Goal: Task Accomplishment & Management: Use online tool/utility

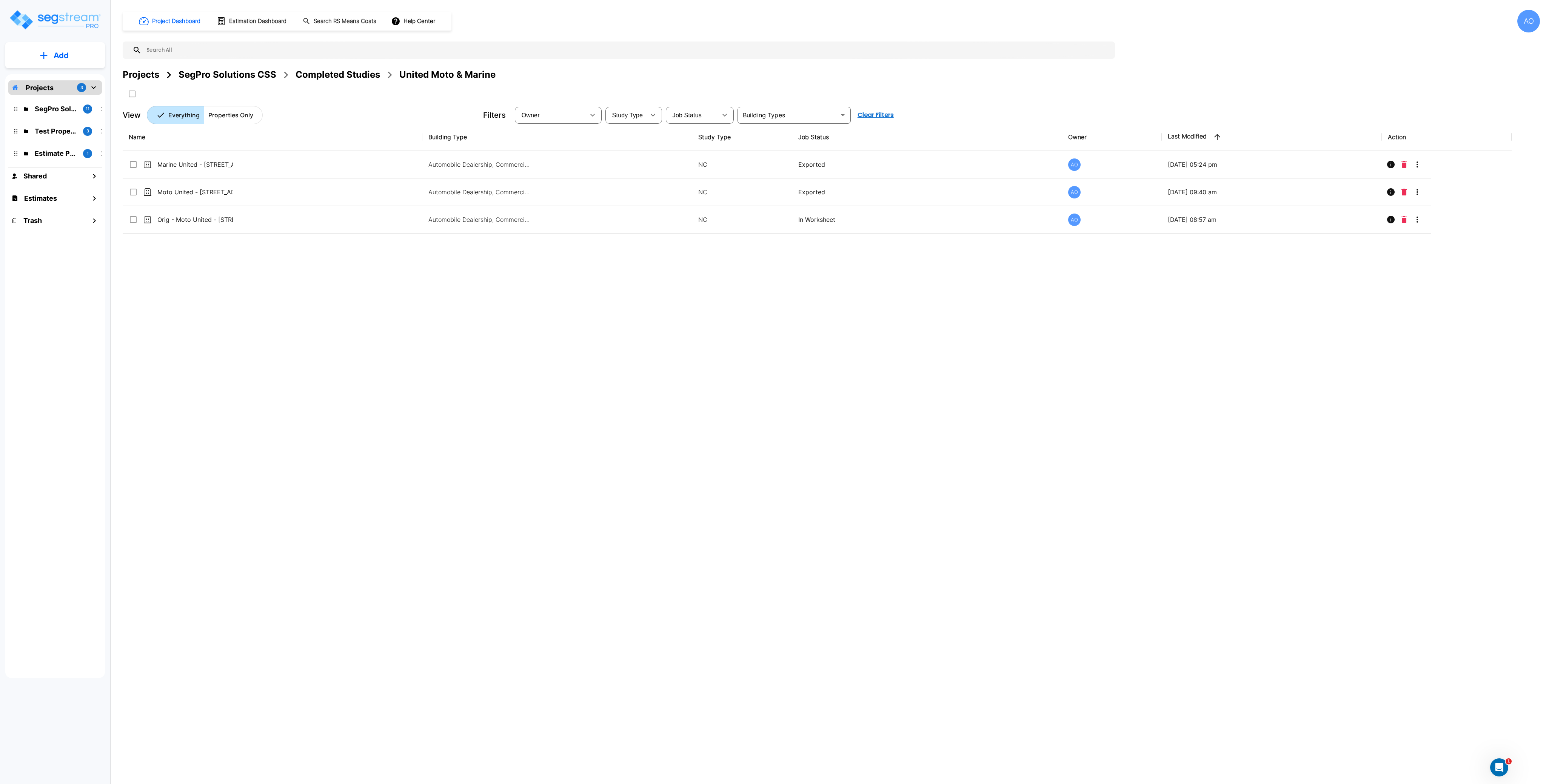
click at [898, 437] on div "Name Building Type Study Type Job Status Owner Last Modified Action Marine Unit…" at bounding box center [817, 367] width 1389 height 486
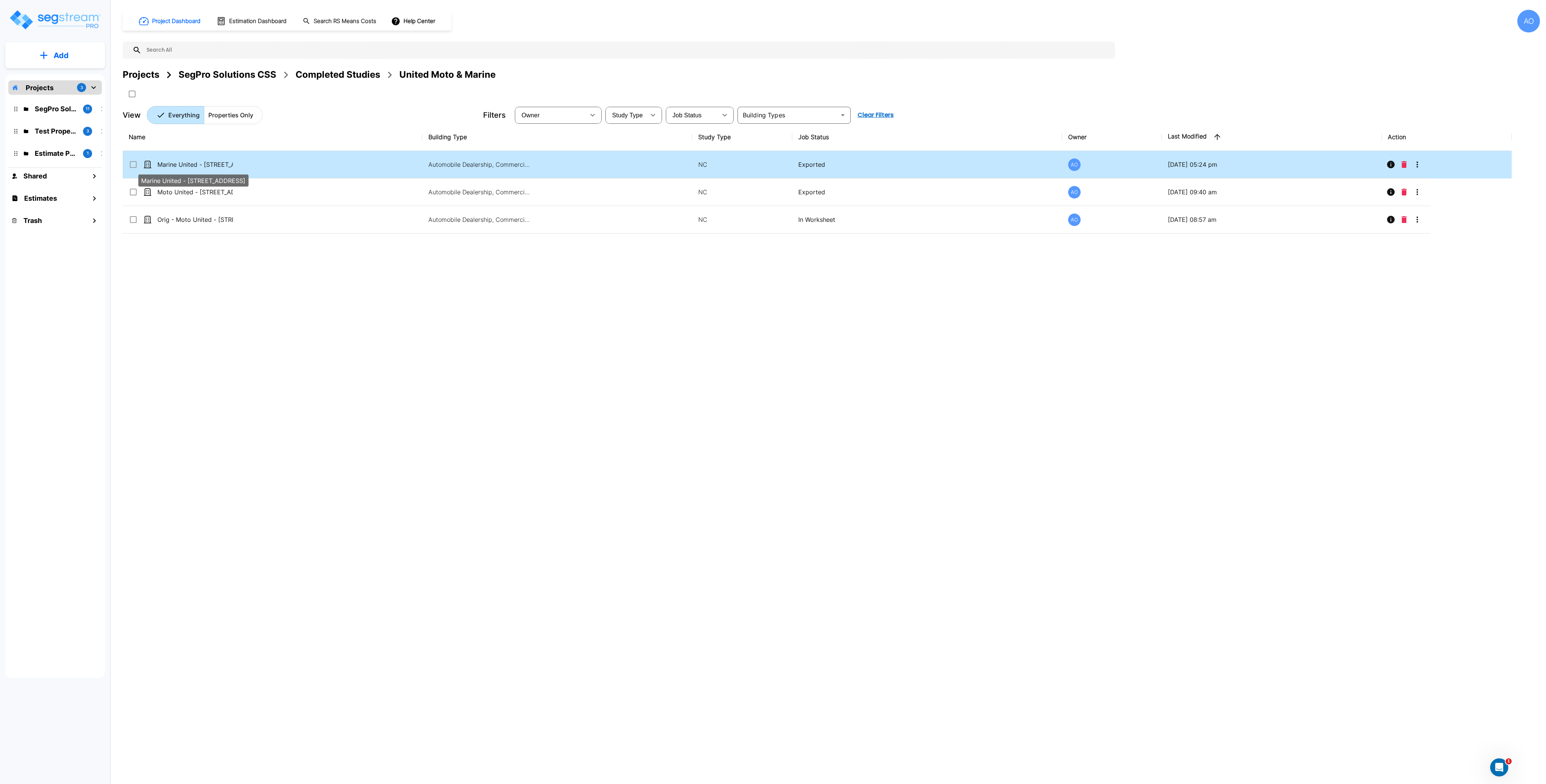
click at [185, 165] on p "Marine United - [STREET_ADDRESS]" at bounding box center [195, 164] width 76 height 9
checkbox input "true"
click at [185, 165] on p "Marine United - [STREET_ADDRESS]" at bounding box center [195, 164] width 76 height 9
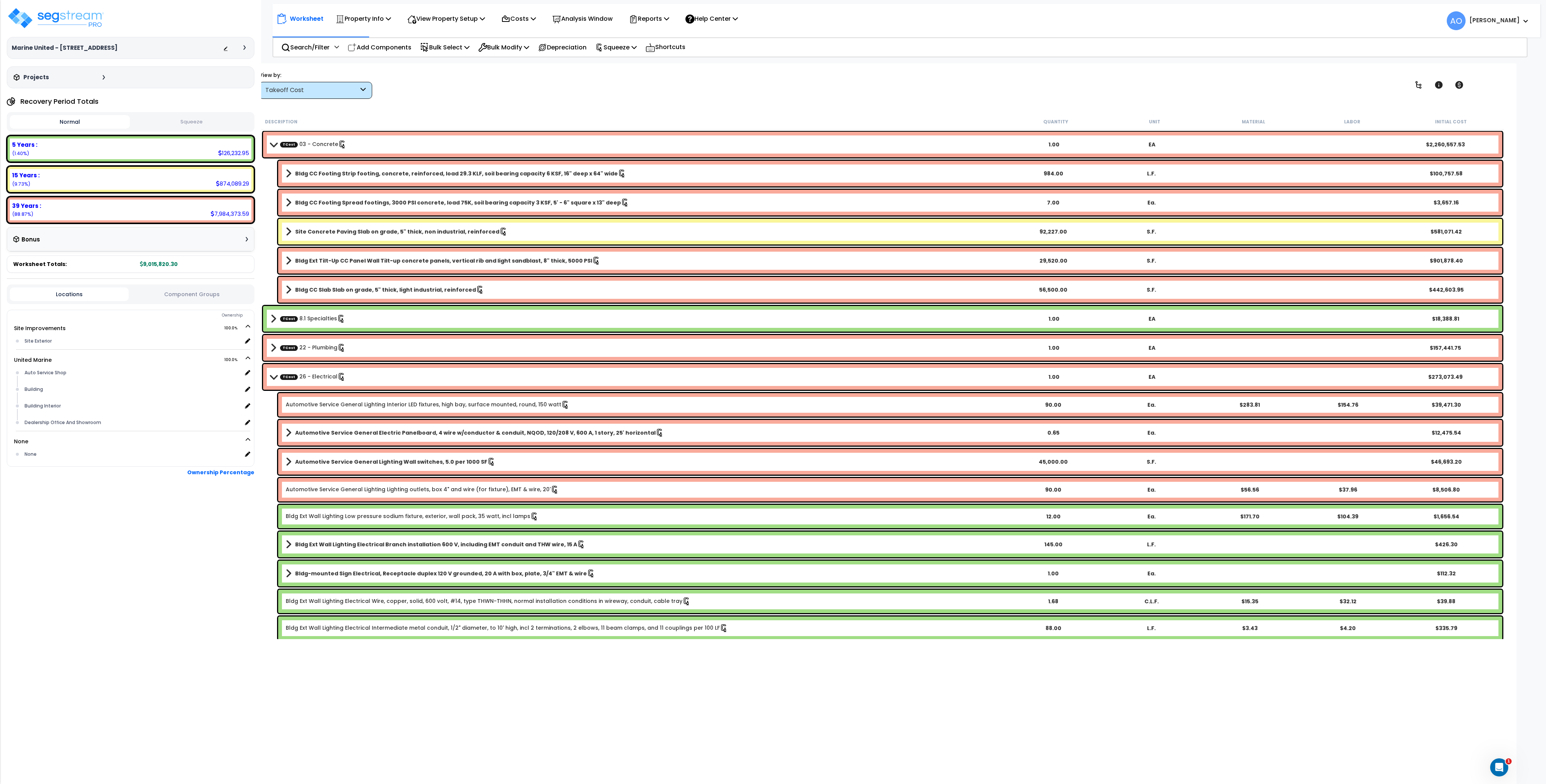
click at [334, 85] on div "Takeoff Cost" at bounding box center [315, 90] width 113 height 17
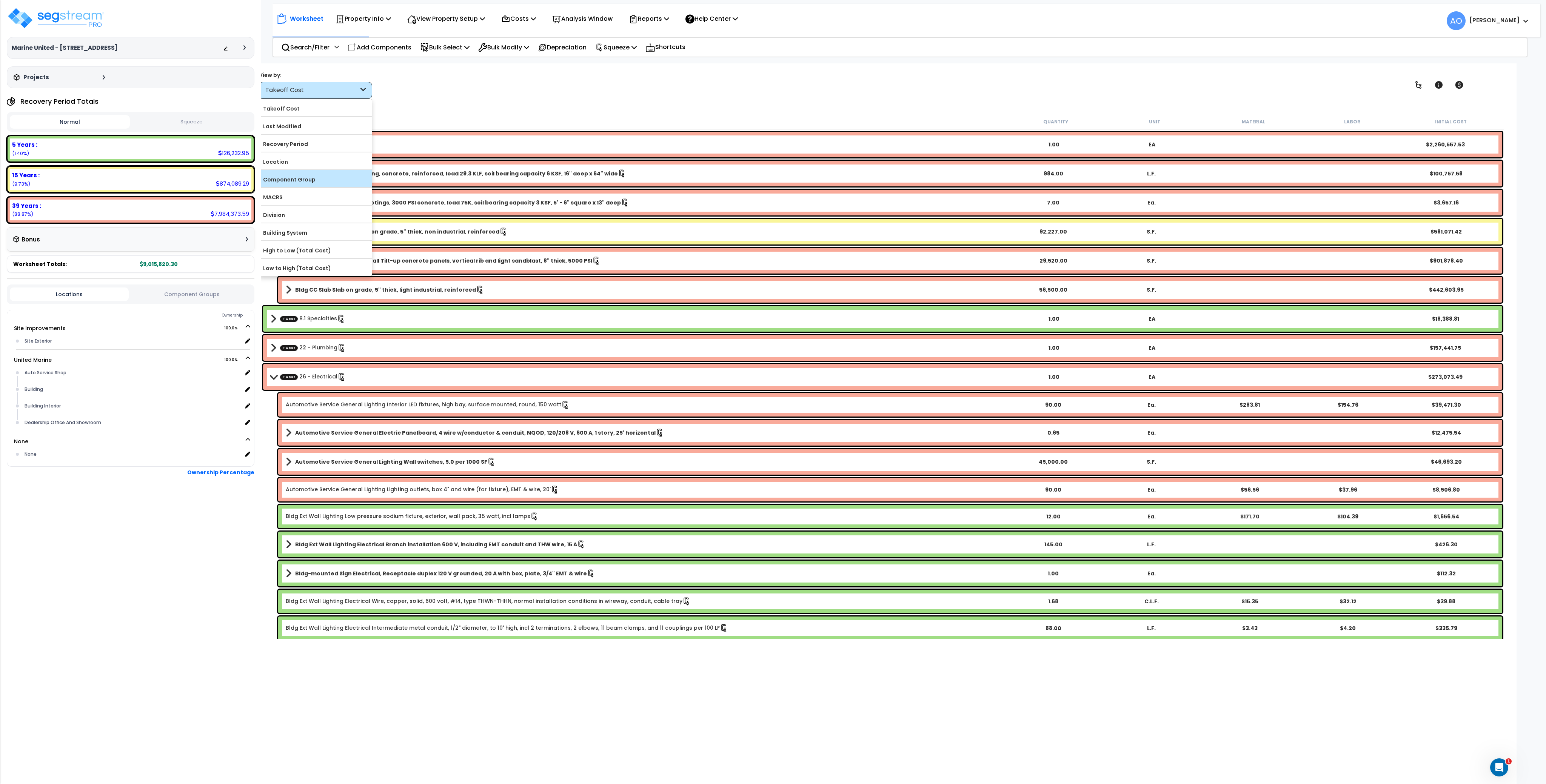
click at [326, 175] on label "Component Group" at bounding box center [315, 179] width 112 height 11
click at [0, 0] on input "Component Group" at bounding box center [0, 0] width 0 height 0
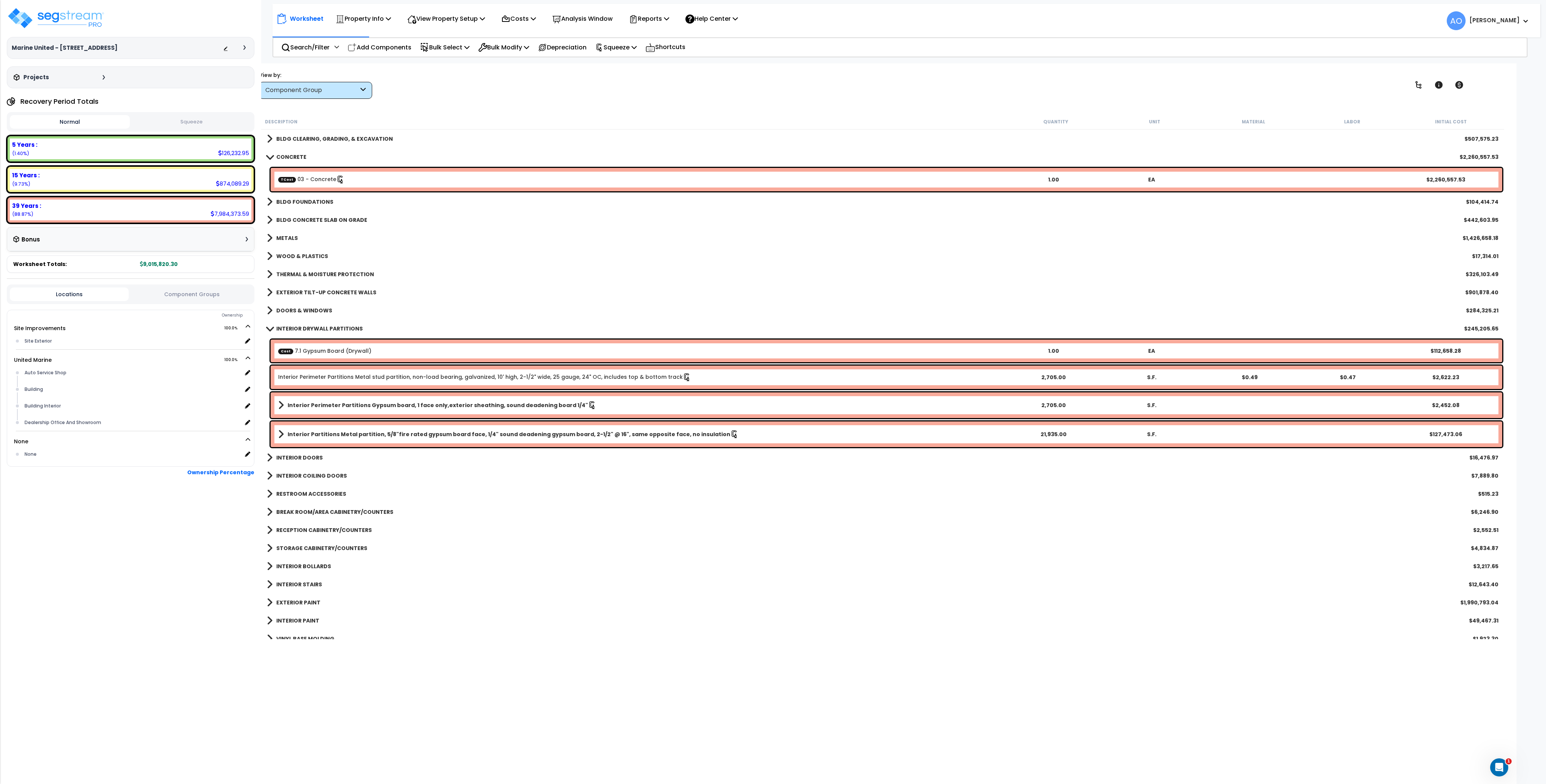
click at [322, 177] on link "TCost 03 - Concrete" at bounding box center [311, 179] width 67 height 8
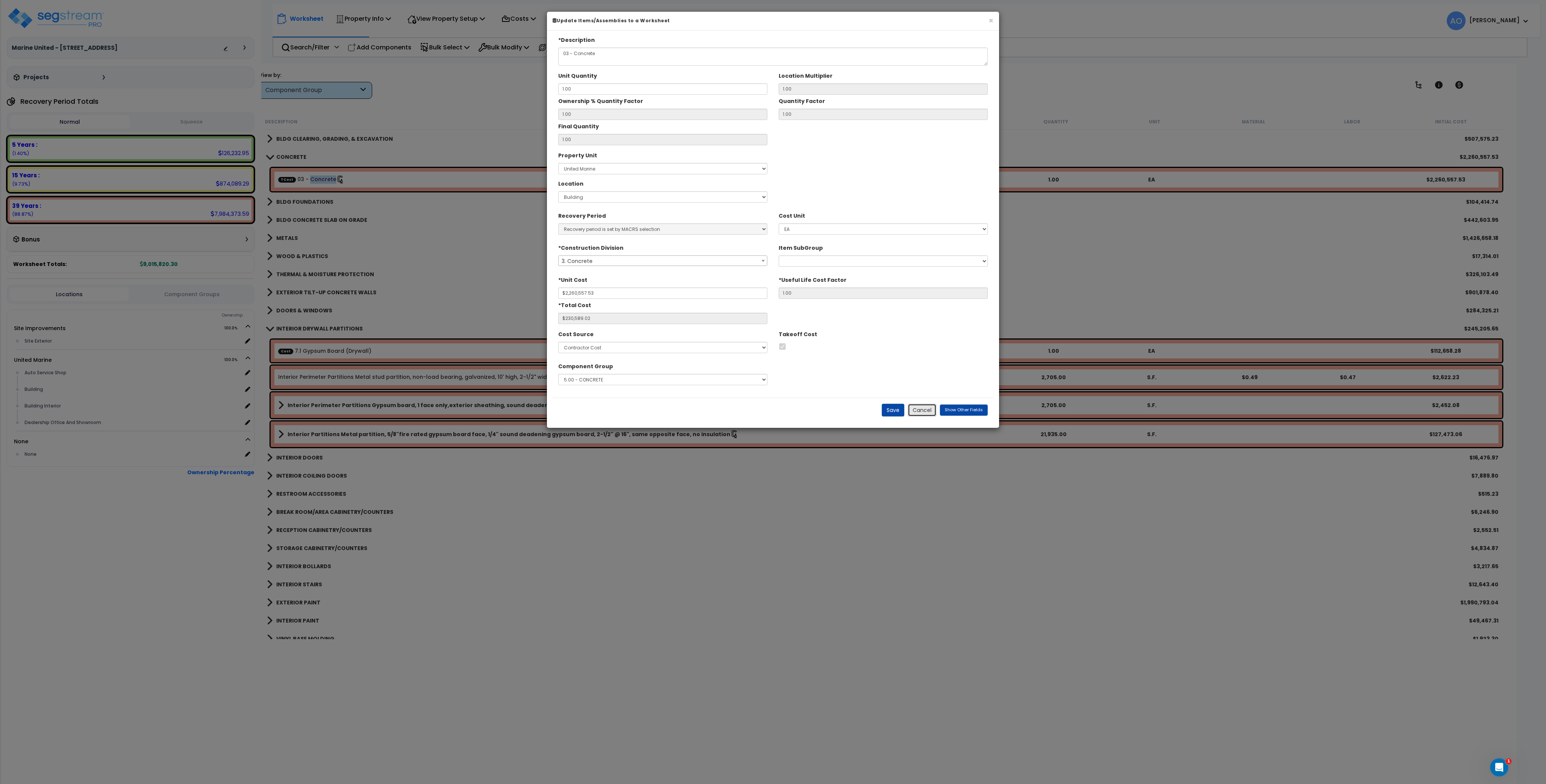
click at [918, 409] on button "Cancel" at bounding box center [922, 410] width 29 height 13
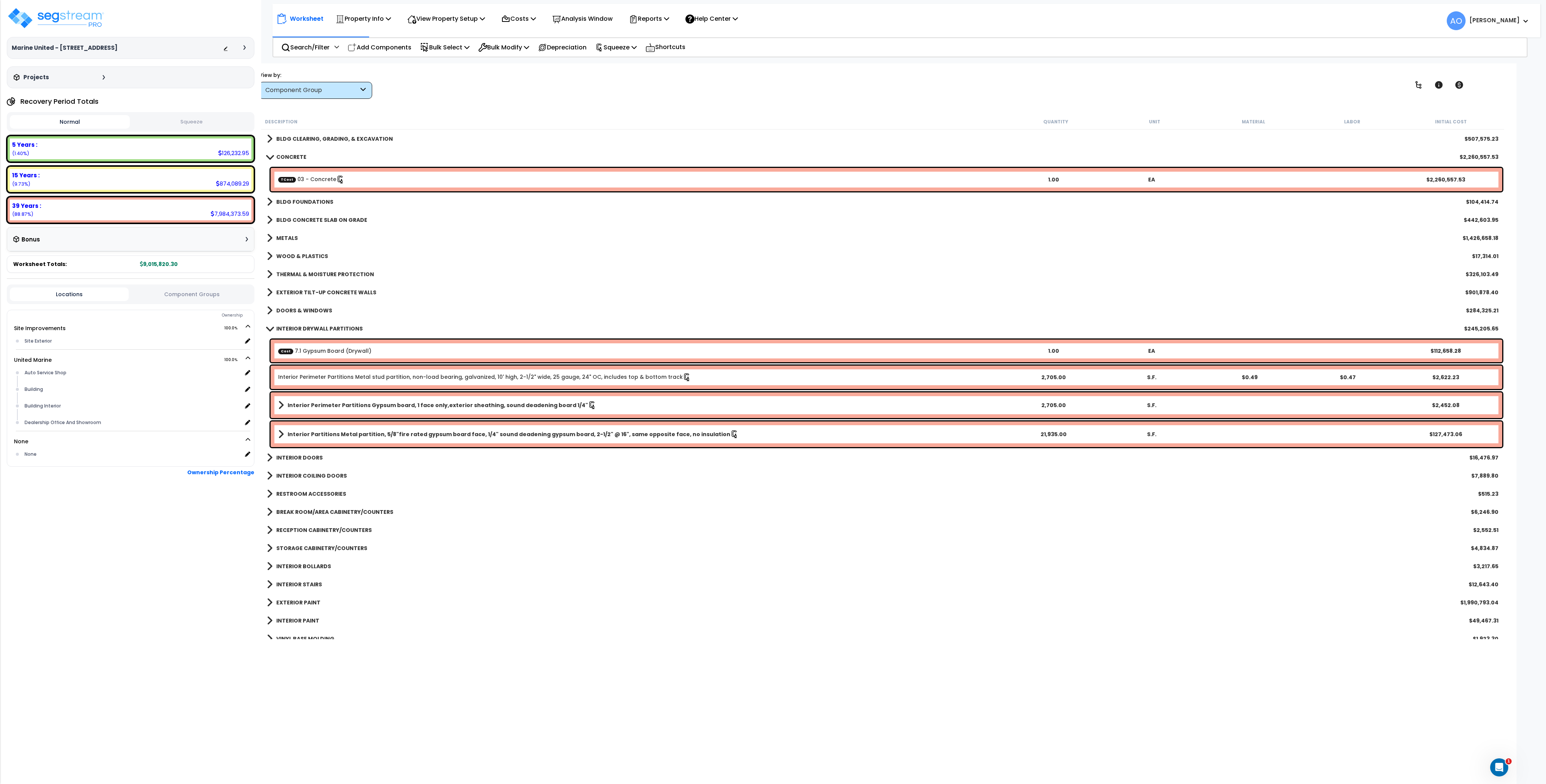
click at [311, 200] on b "BLDG FOUNDATIONS" at bounding box center [304, 202] width 57 height 8
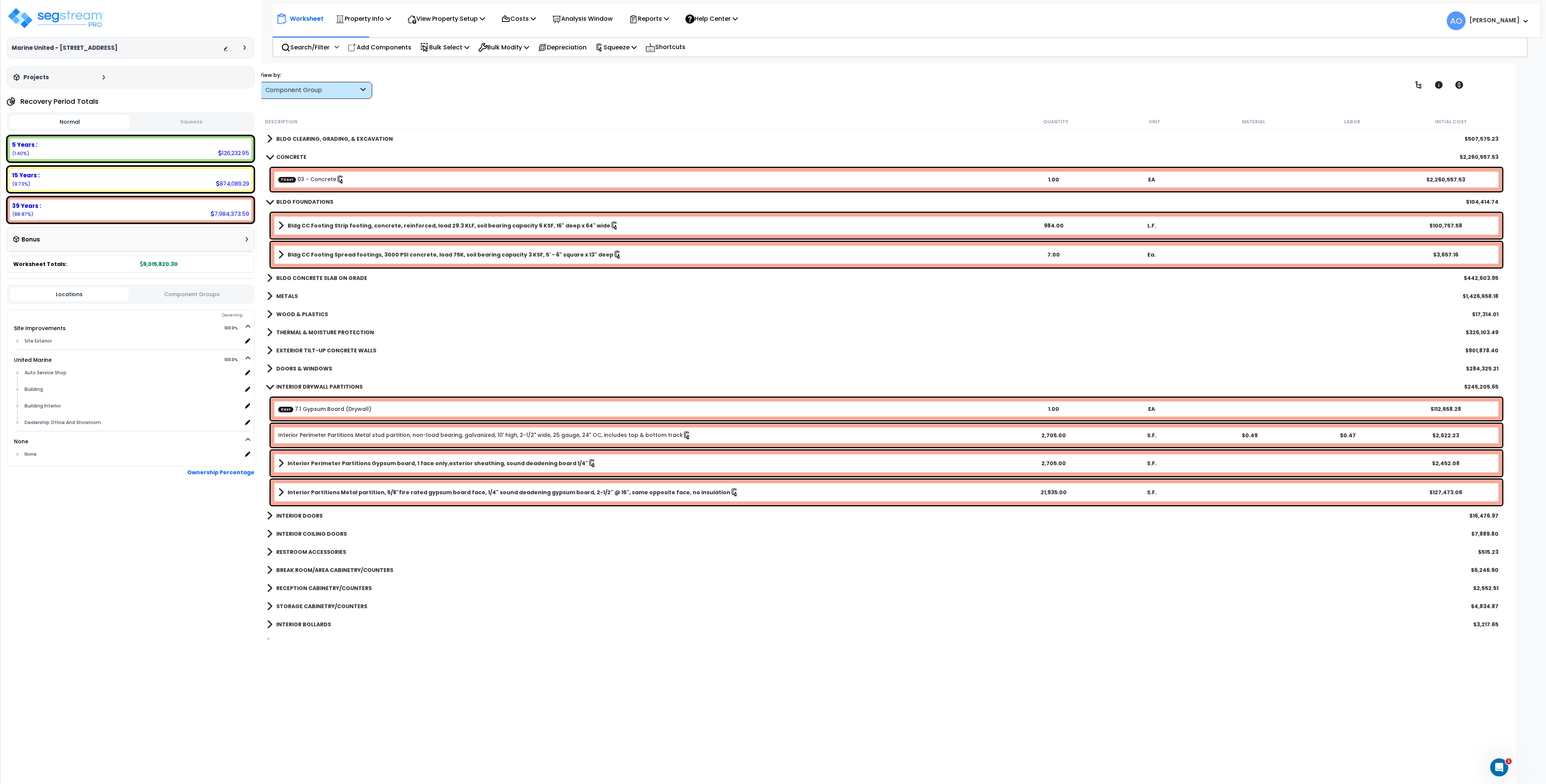
click at [319, 181] on link "TCost 03 - Concrete" at bounding box center [311, 179] width 67 height 8
click at [307, 181] on link "TCost 03 - Concrete" at bounding box center [311, 179] width 67 height 8
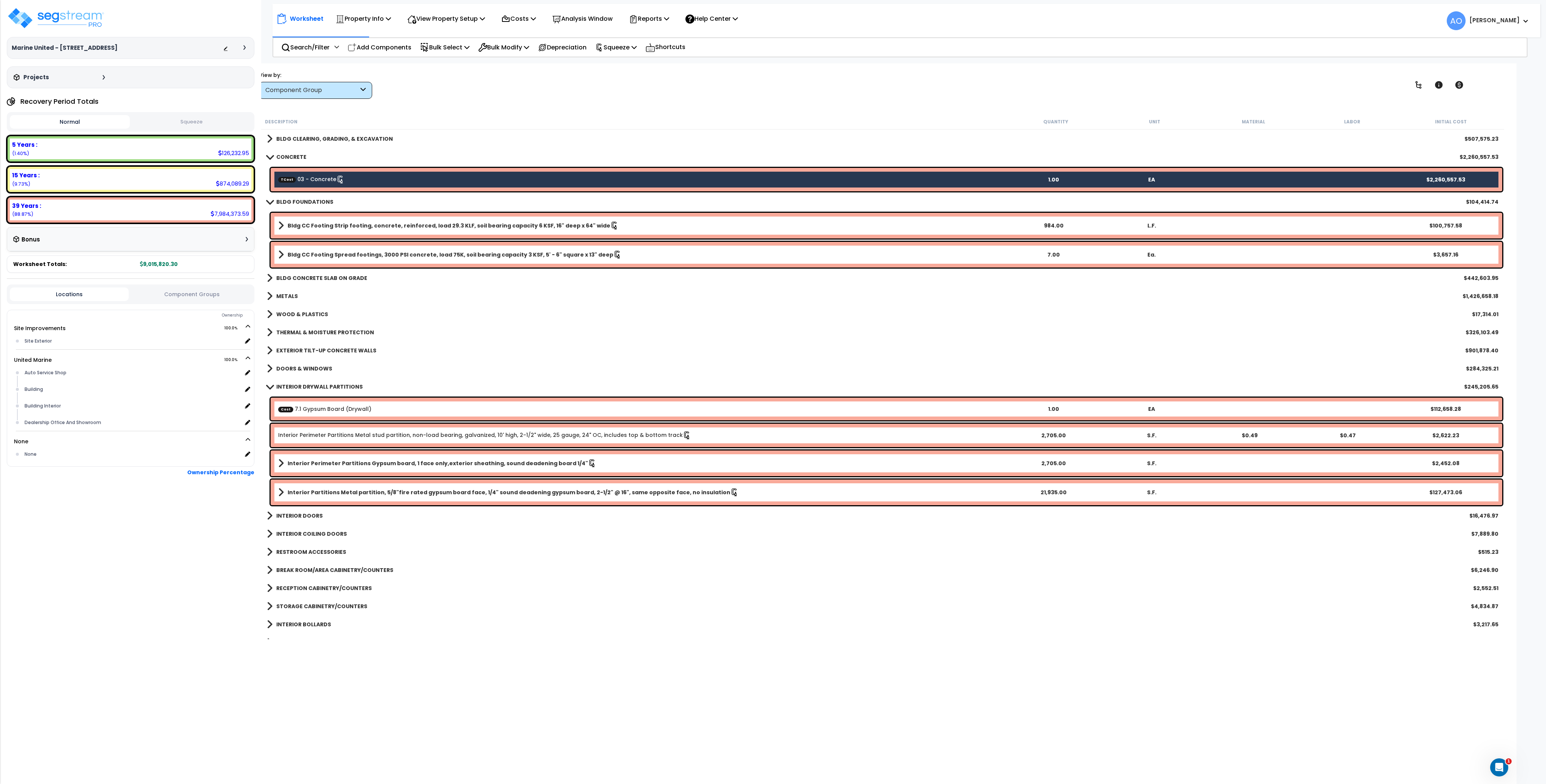
click at [207, 124] on button "Squeeze" at bounding box center [191, 122] width 120 height 13
click at [290, 156] on b "CONCRETE" at bounding box center [291, 157] width 30 height 8
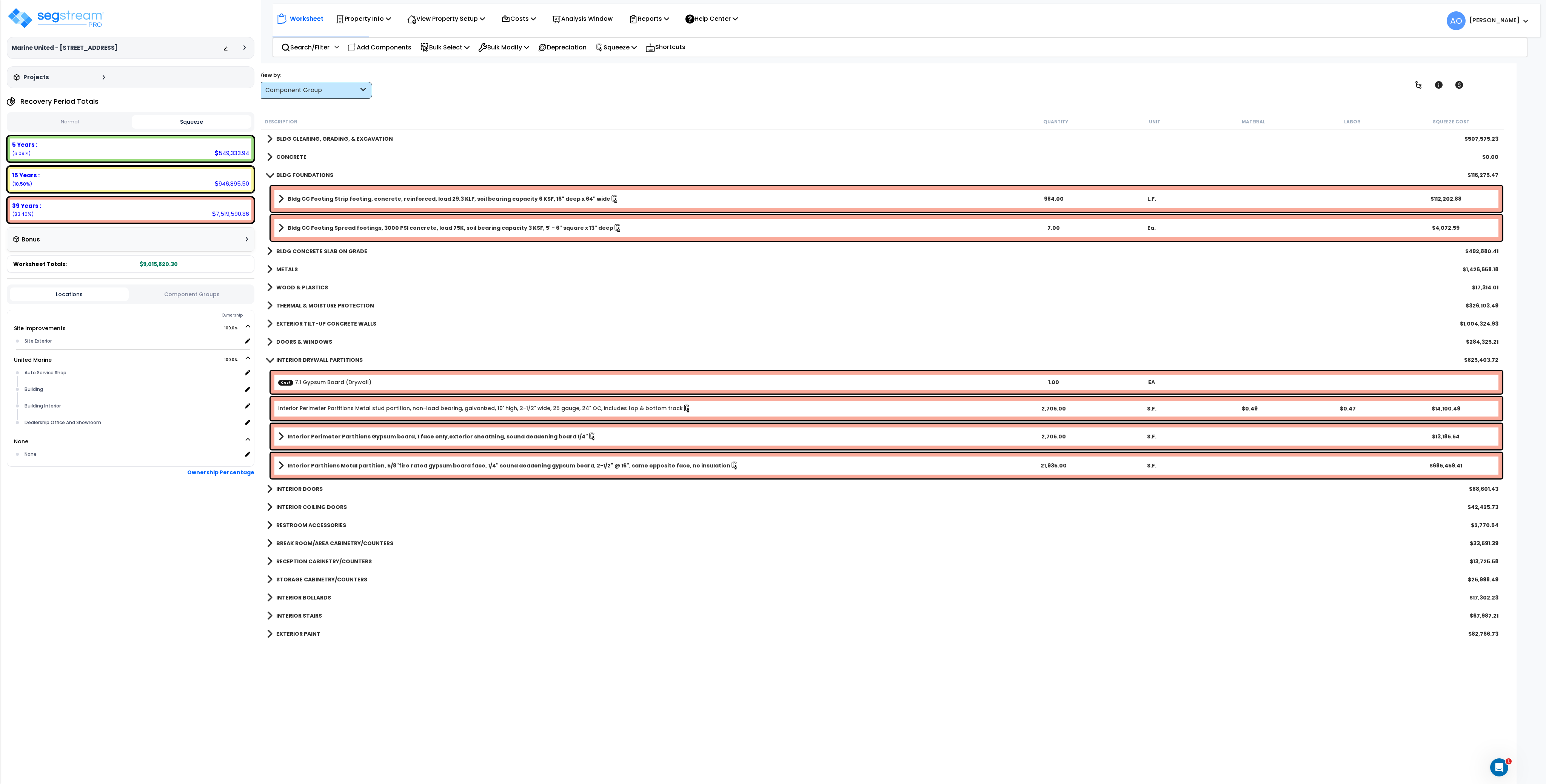
click at [290, 156] on b "CONCRETE" at bounding box center [291, 157] width 30 height 8
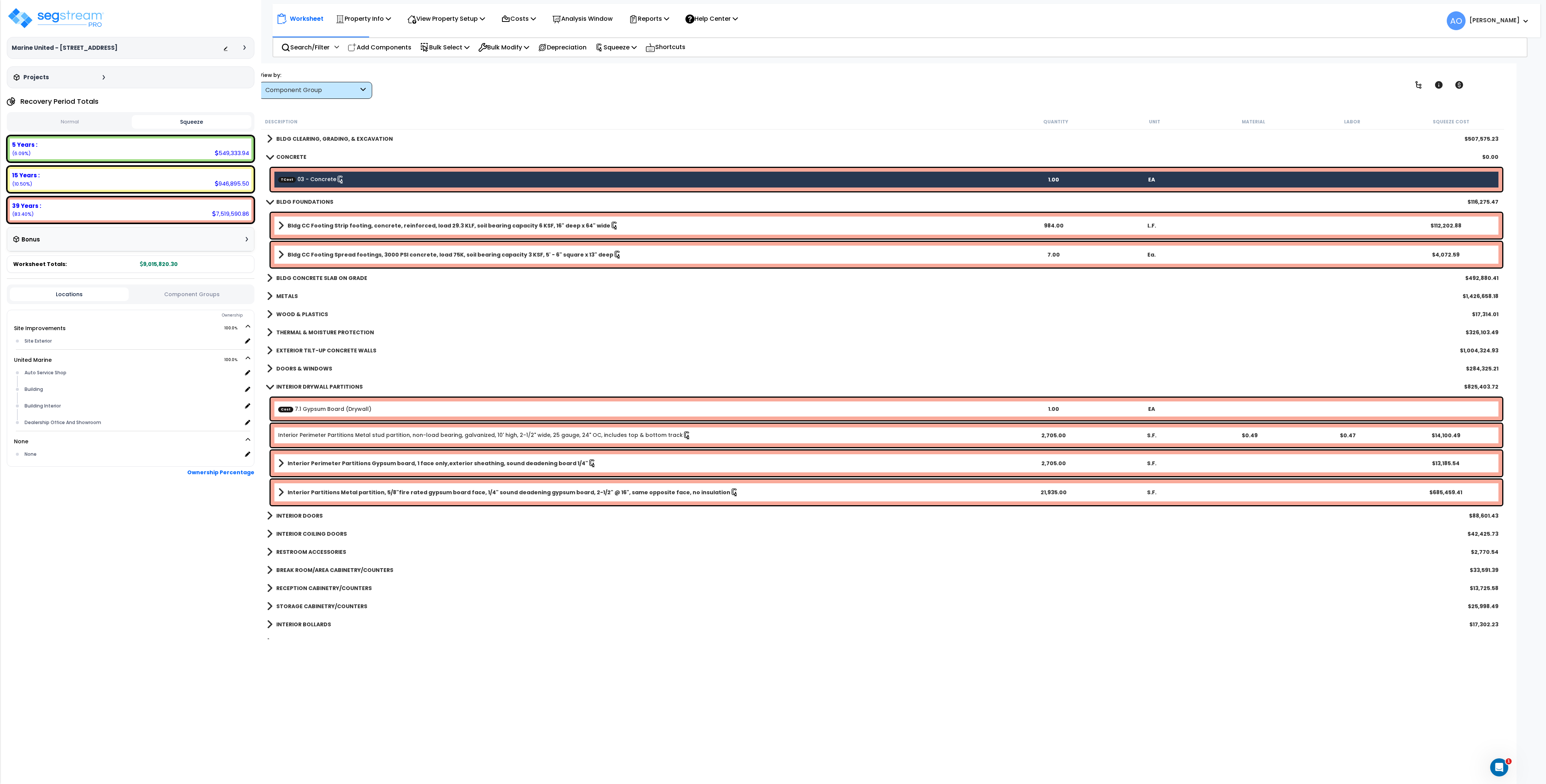
click at [299, 206] on link "BLDG FOUNDATIONS" at bounding box center [300, 202] width 67 height 11
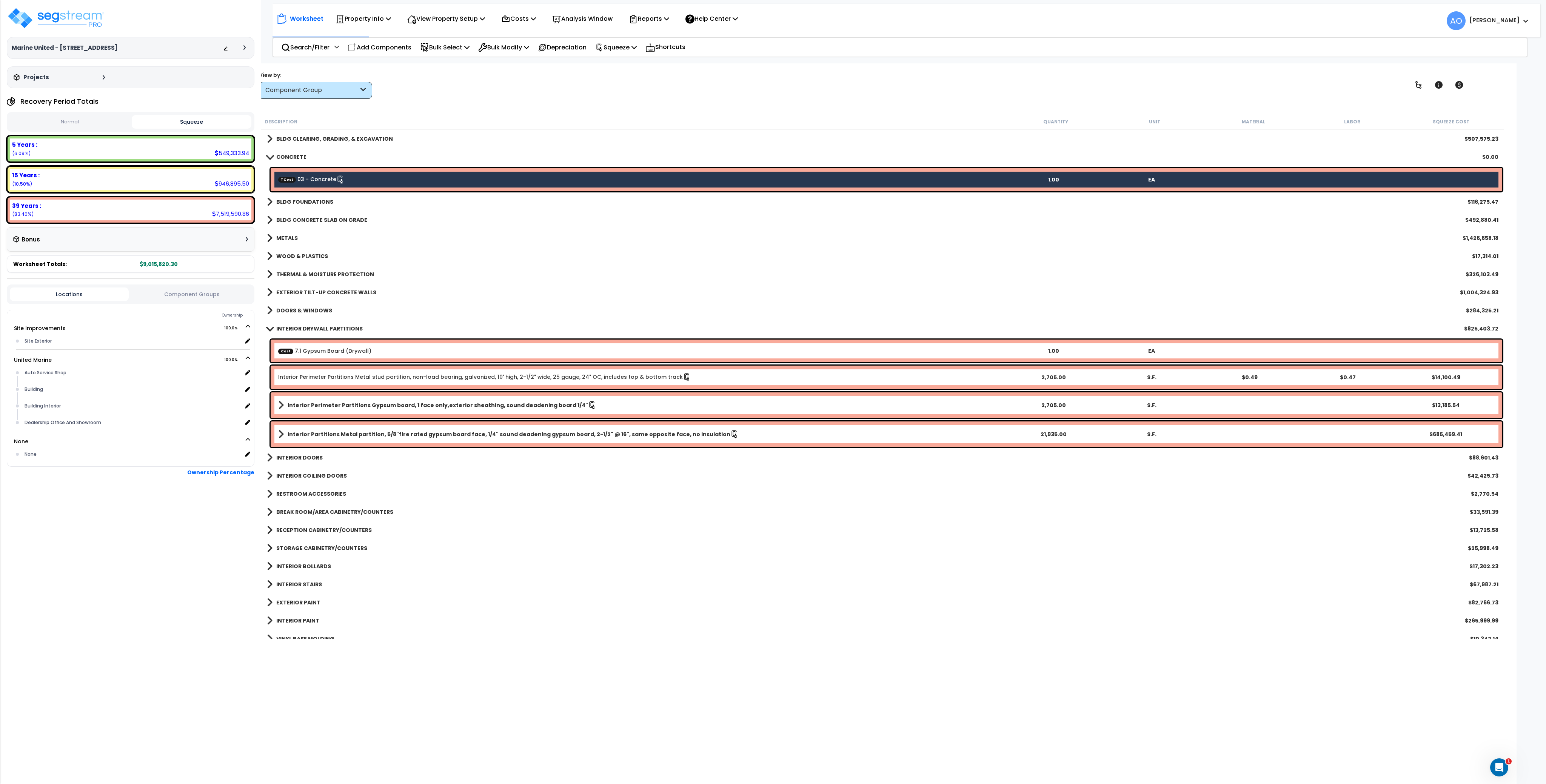
click at [299, 205] on b "BLDG FOUNDATIONS" at bounding box center [304, 202] width 57 height 8
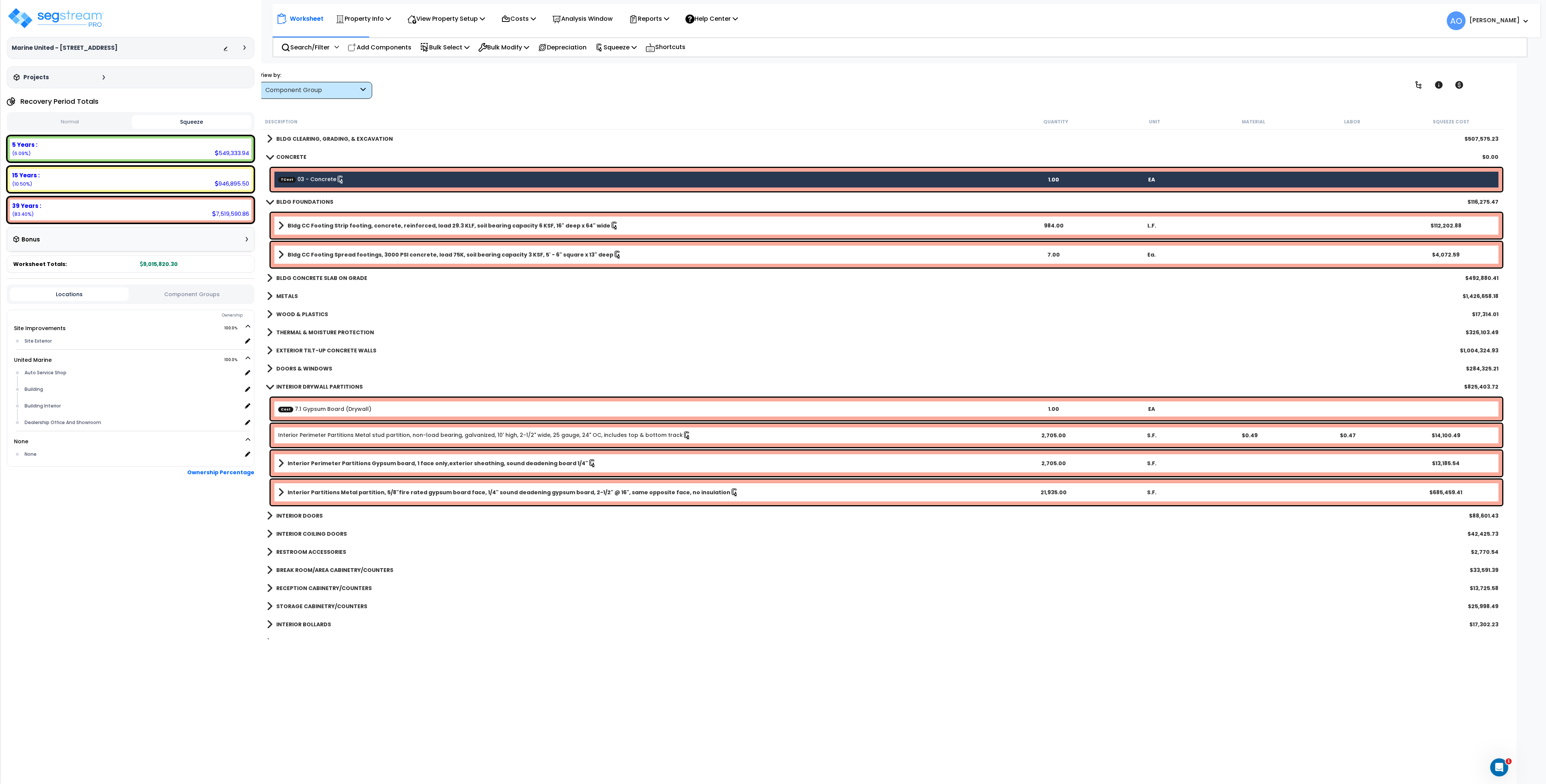
click at [318, 278] on b "BLDG CONCRETE SLAB ON GRADE" at bounding box center [322, 278] width 91 height 8
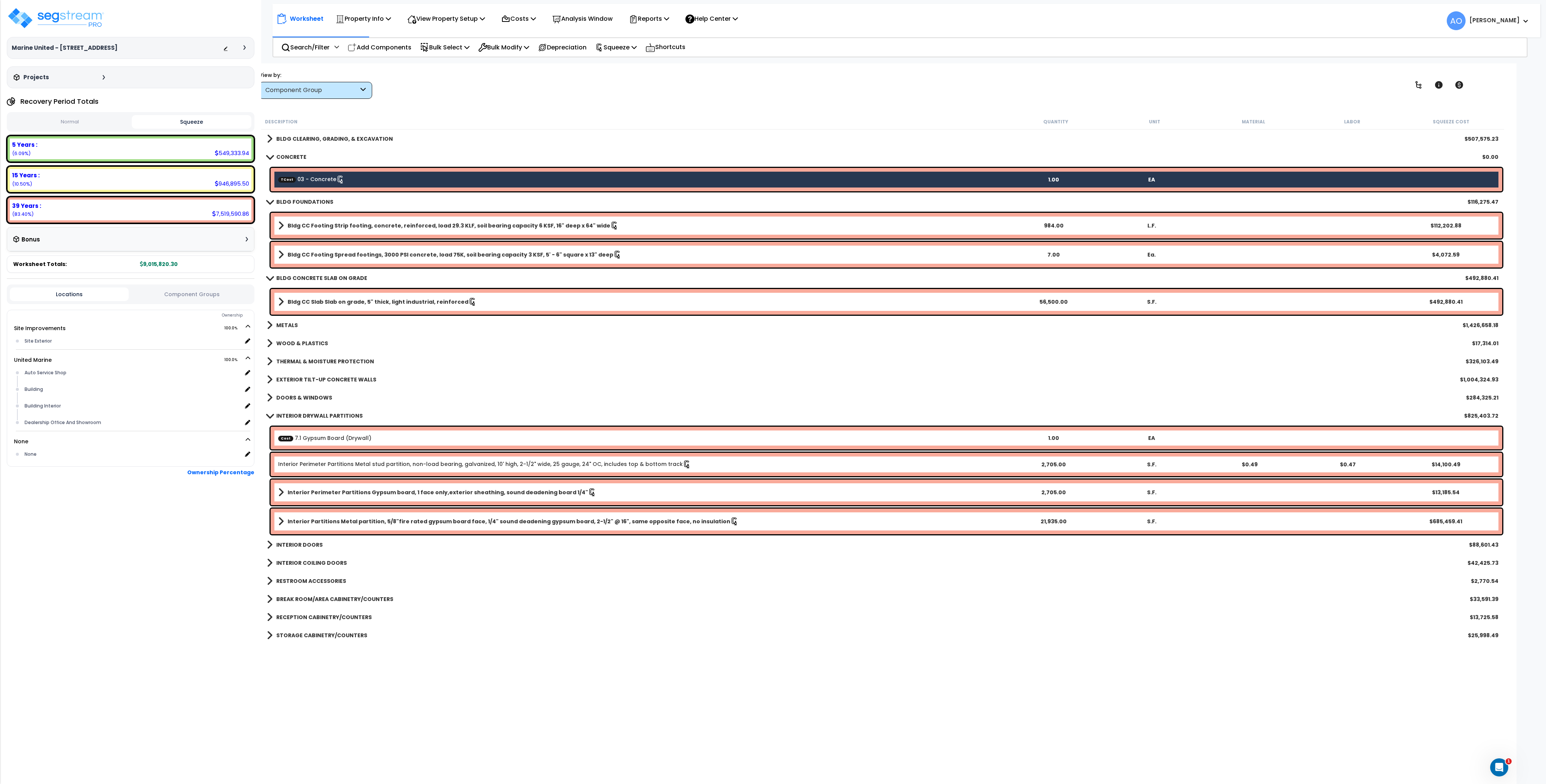
click at [307, 376] on b "EXTERIOR TILT-UP CONCRETE WALLS" at bounding box center [326, 379] width 100 height 8
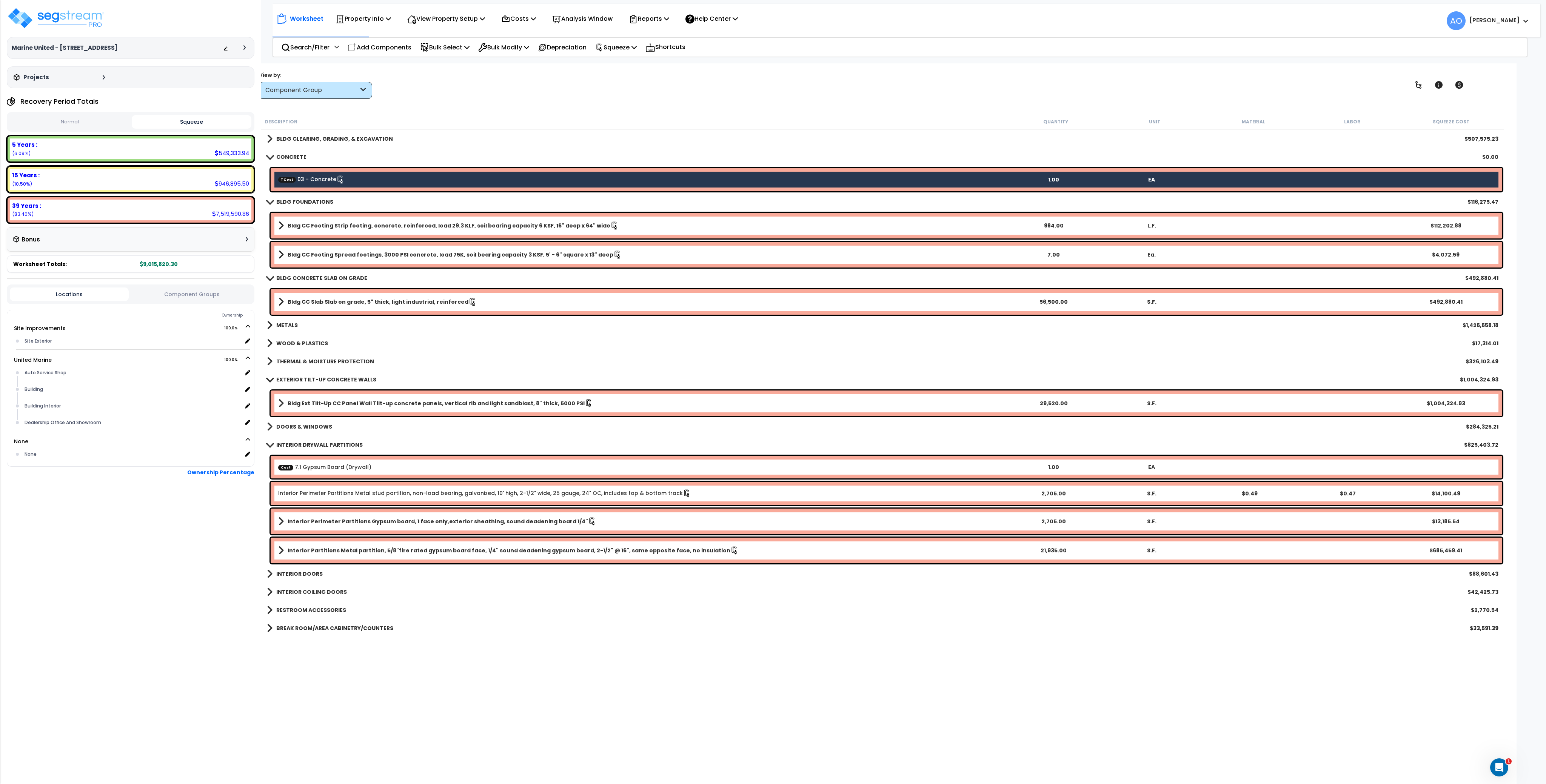
click at [355, 180] on b "TCost 03 - Concrete" at bounding box center [642, 179] width 726 height 8
click at [290, 157] on b "CONCRETE" at bounding box center [291, 157] width 30 height 8
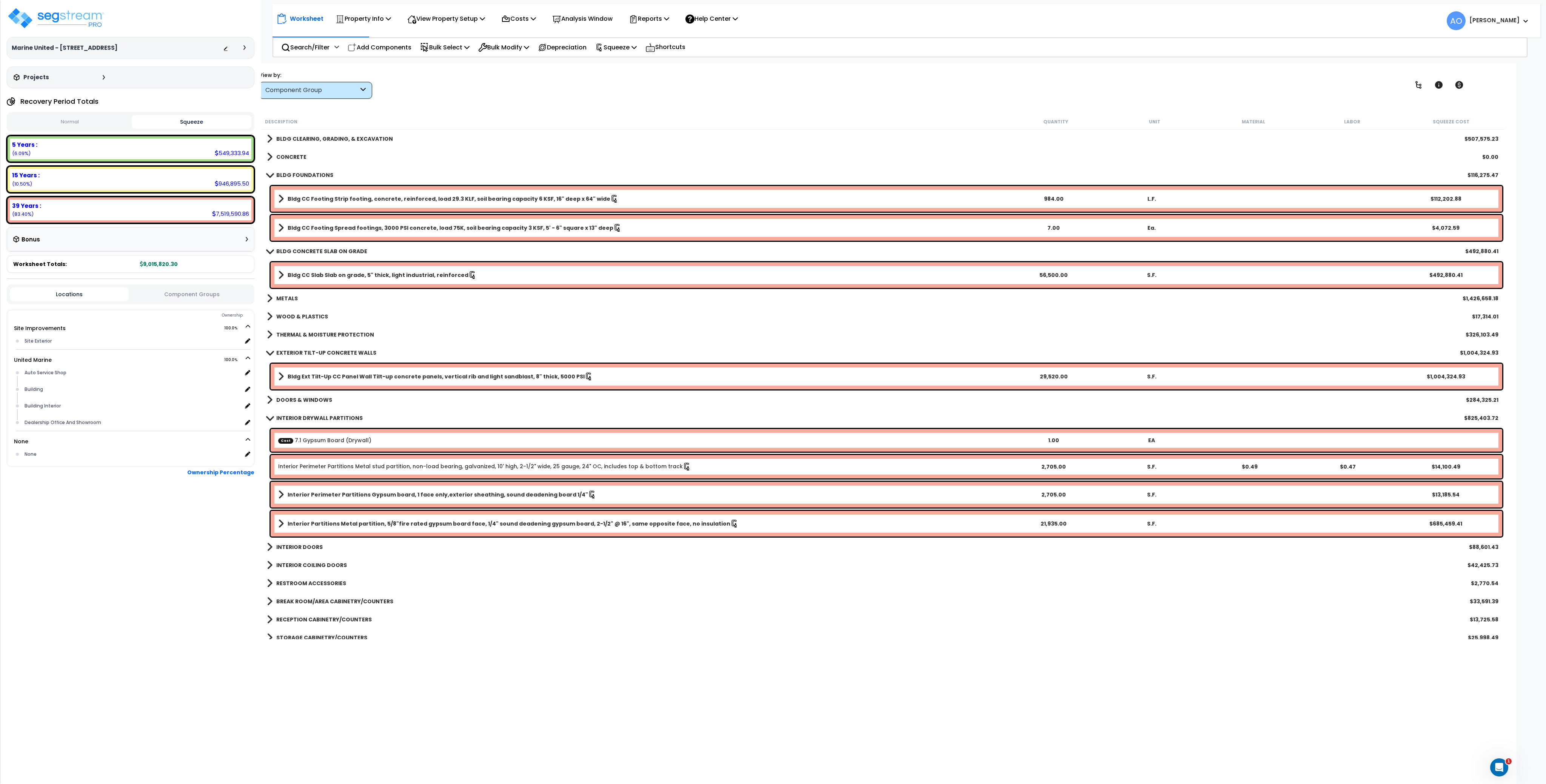
click at [293, 178] on b "BLDG FOUNDATIONS" at bounding box center [304, 175] width 57 height 8
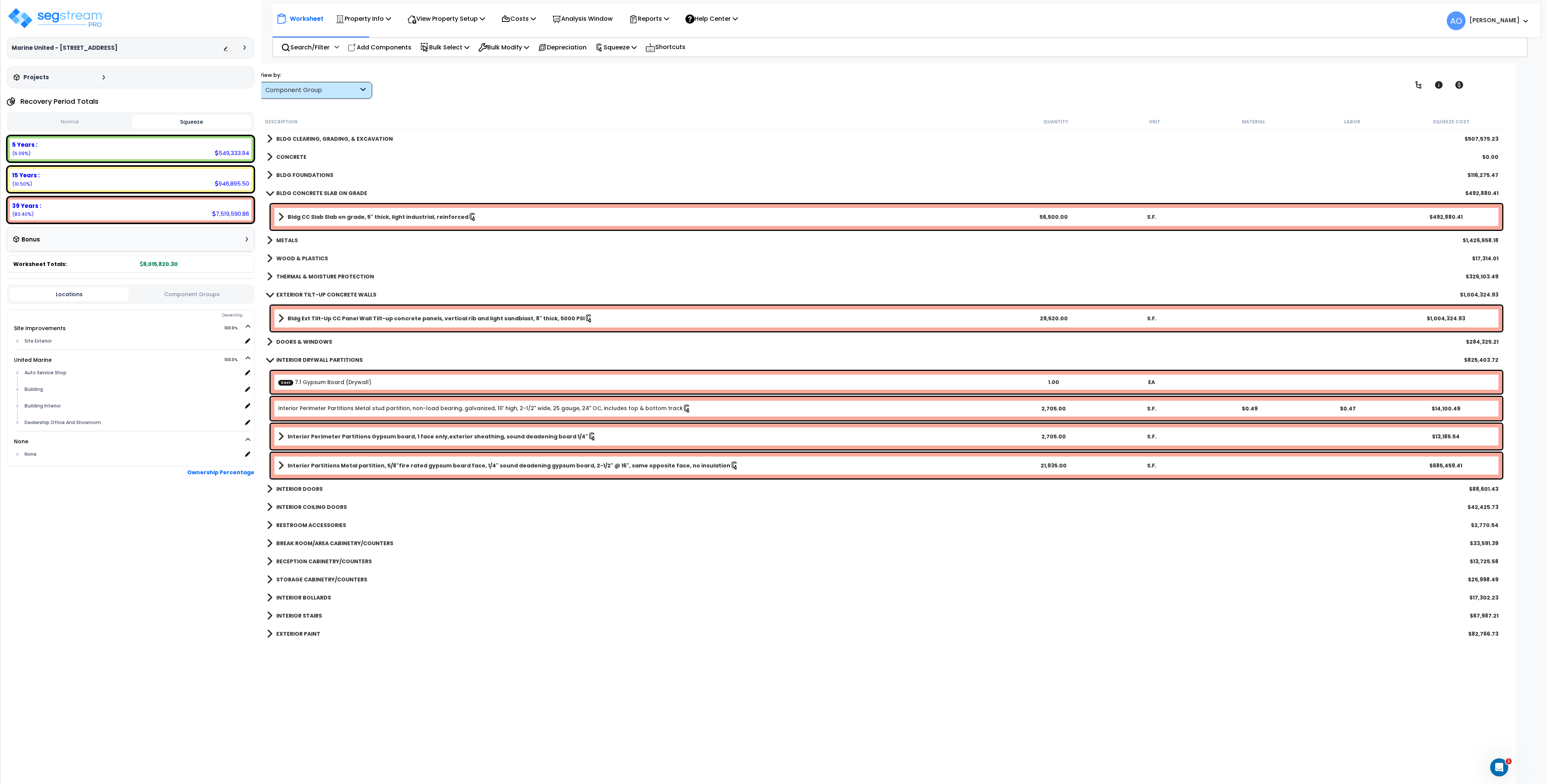
click at [295, 196] on b "BLDG CONCRETE SLAB ON GRADE" at bounding box center [322, 193] width 91 height 8
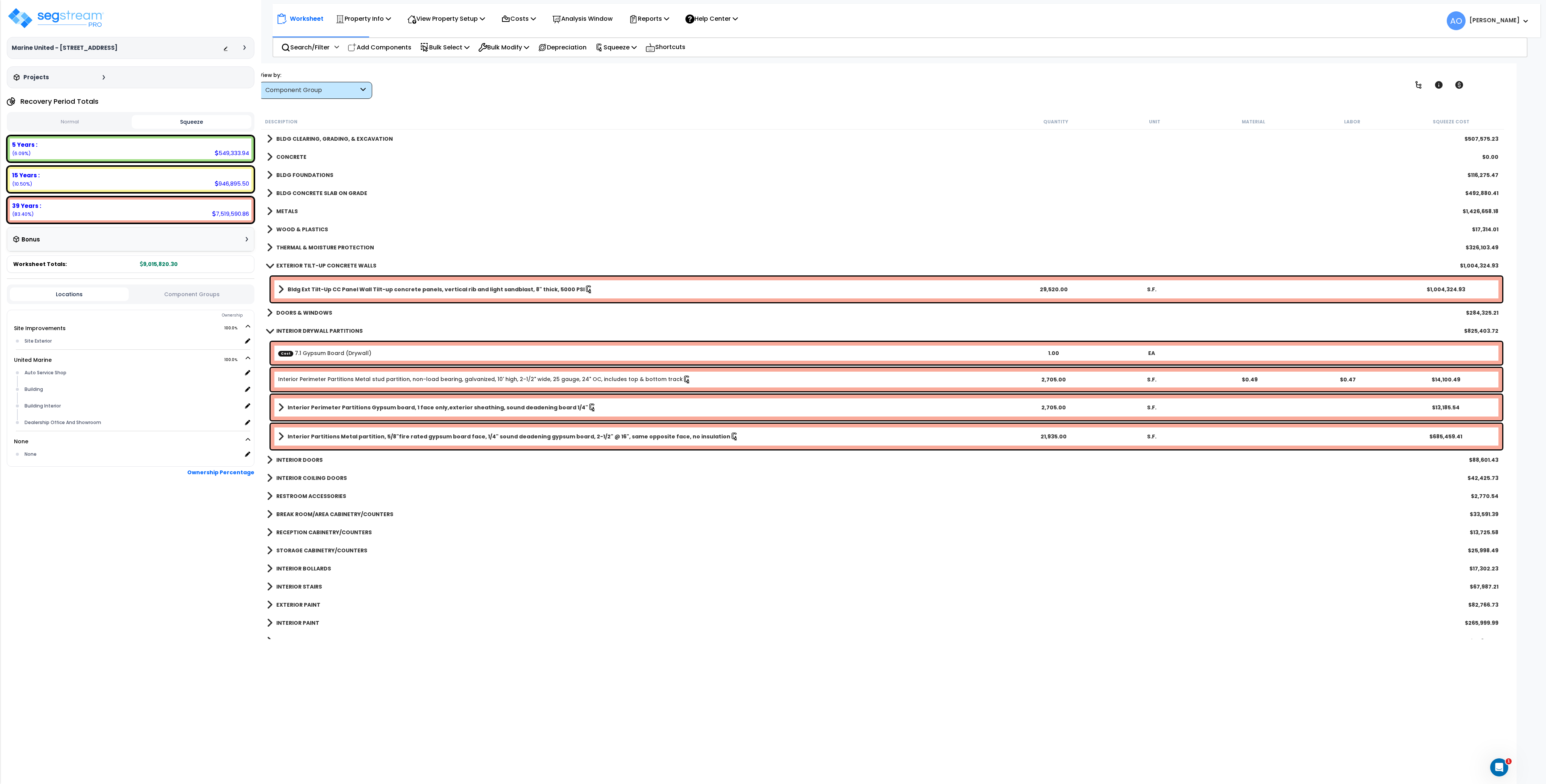
click at [304, 267] on b "EXTERIOR TILT-UP CONCRETE WALLS" at bounding box center [326, 265] width 100 height 8
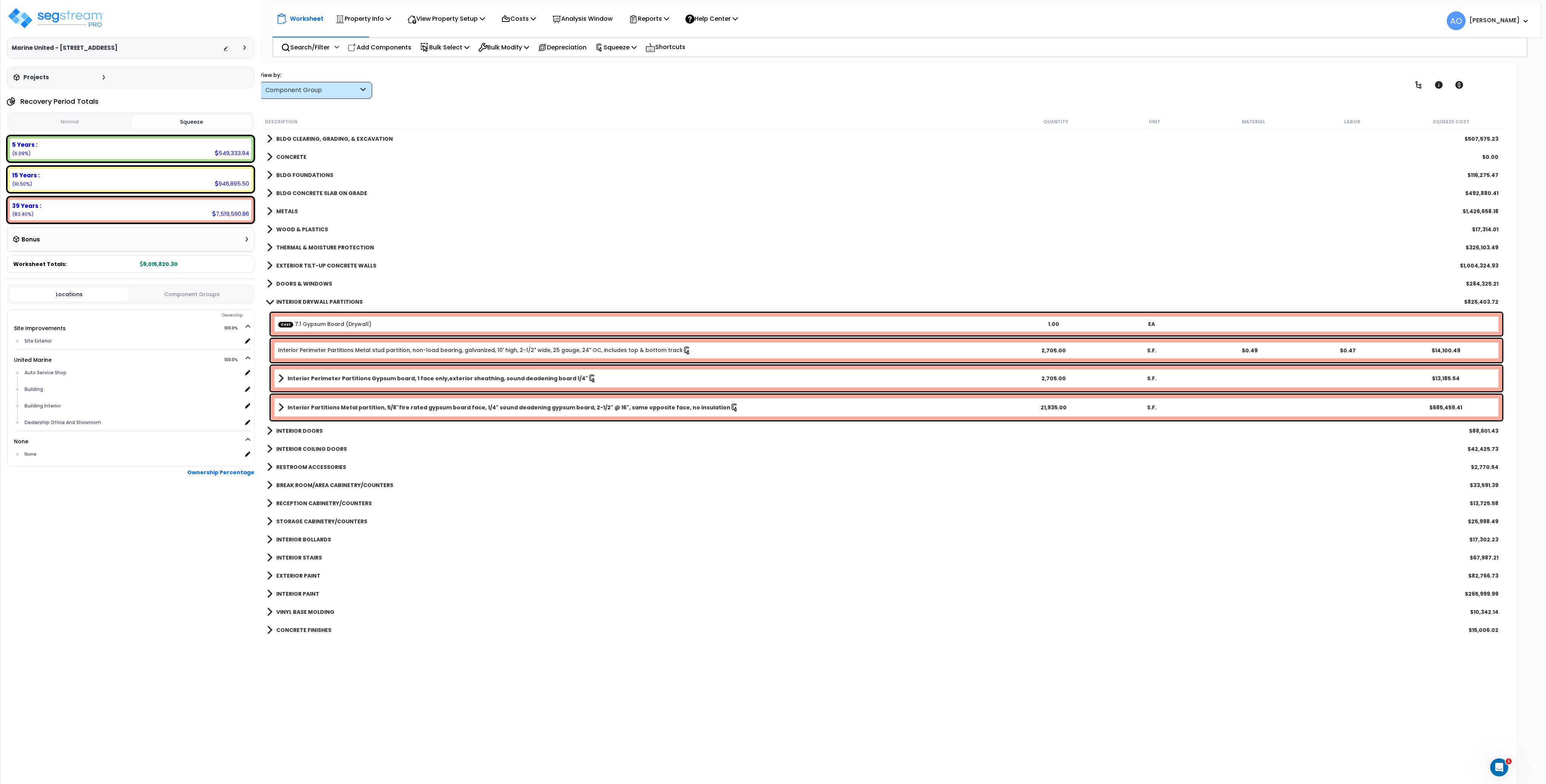
click at [301, 295] on div "INTERIOR DRYWALL PARTITIONS $825,403.72" at bounding box center [882, 302] width 1239 height 18
click at [304, 298] on b "INTERIOR DRYWALL PARTITIONS" at bounding box center [319, 302] width 86 height 8
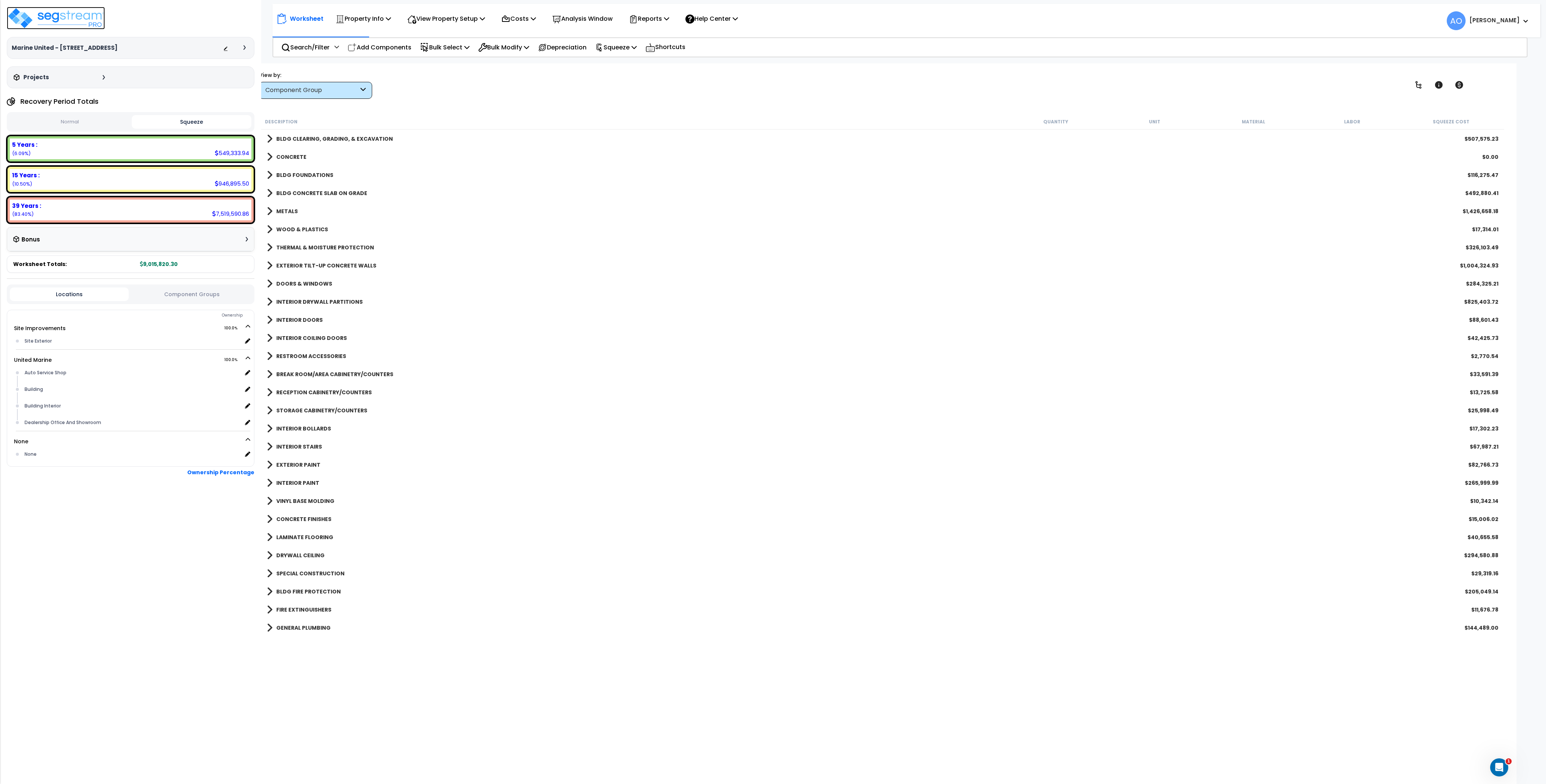
click at [65, 20] on img at bounding box center [56, 18] width 98 height 23
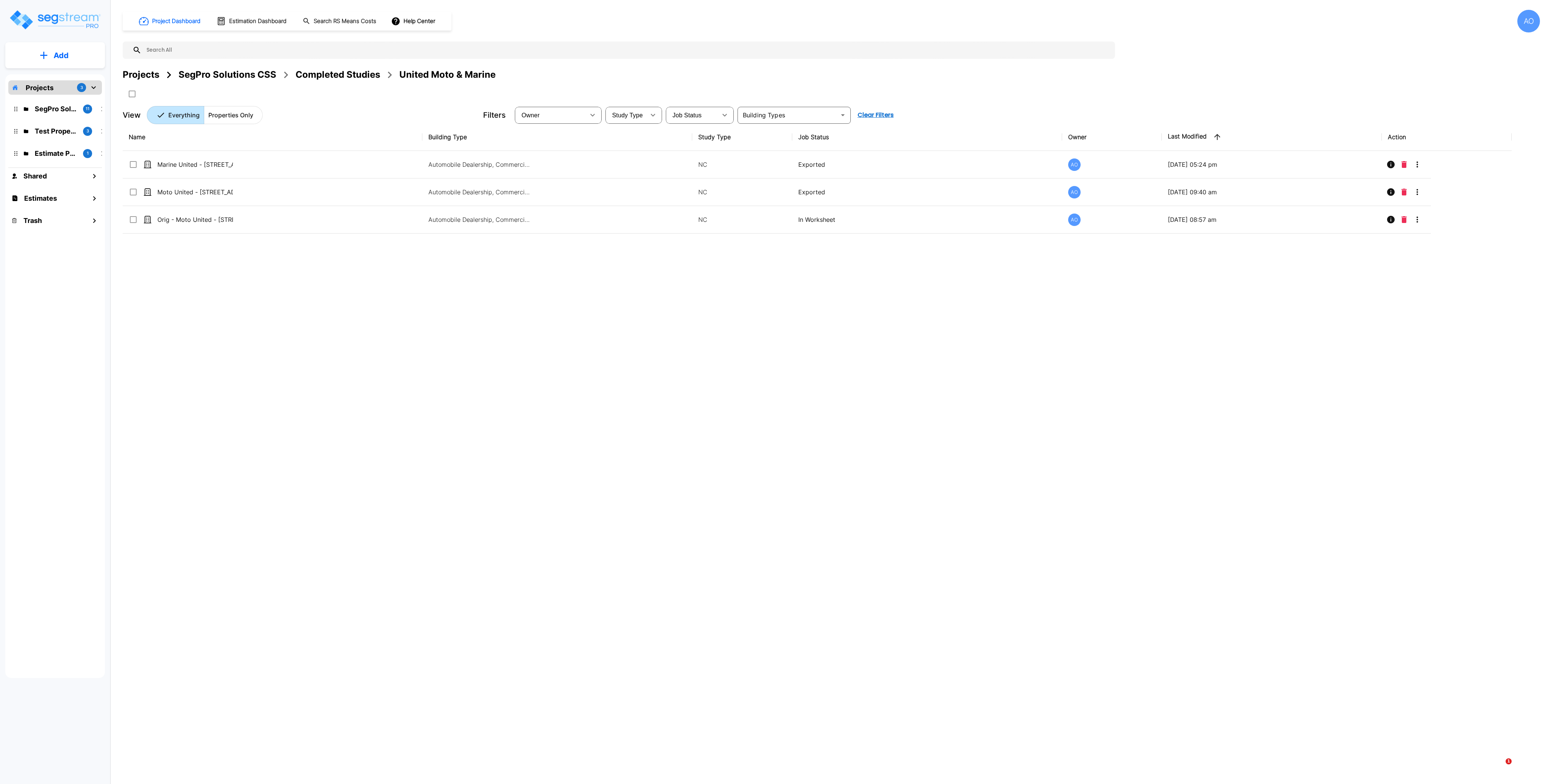
click at [541, 365] on div "Name Building Type Study Type Job Status Owner Last Modified Action Marine Unit…" at bounding box center [817, 367] width 1389 height 486
click at [213, 74] on div "SegPro Solutions CSS" at bounding box center [227, 74] width 98 height 14
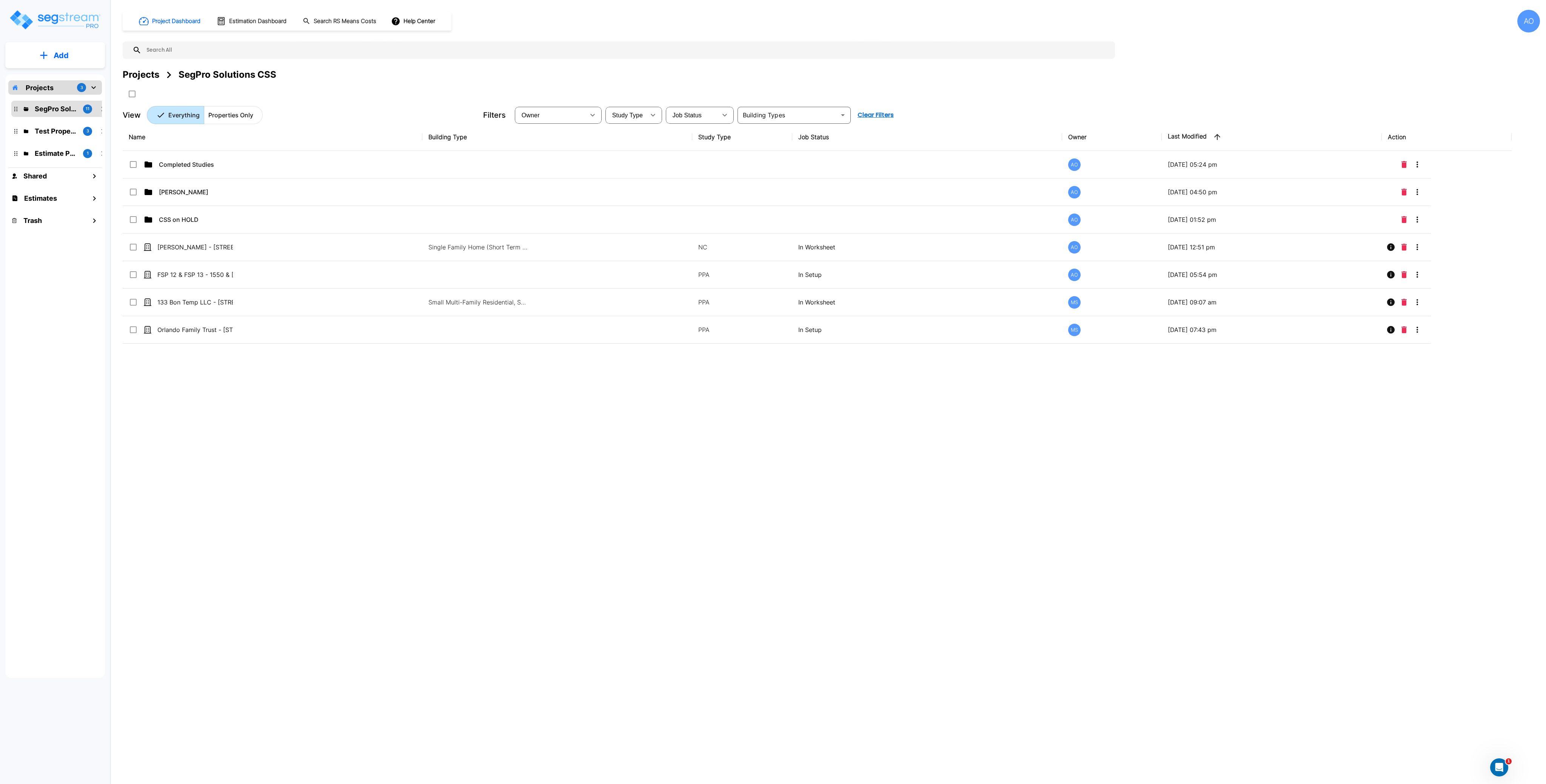
click at [274, 462] on div "Name Building Type Study Type Job Status Owner Last Modified Action Completed S…" at bounding box center [817, 367] width 1389 height 486
